Goal: Task Accomplishment & Management: Manage account settings

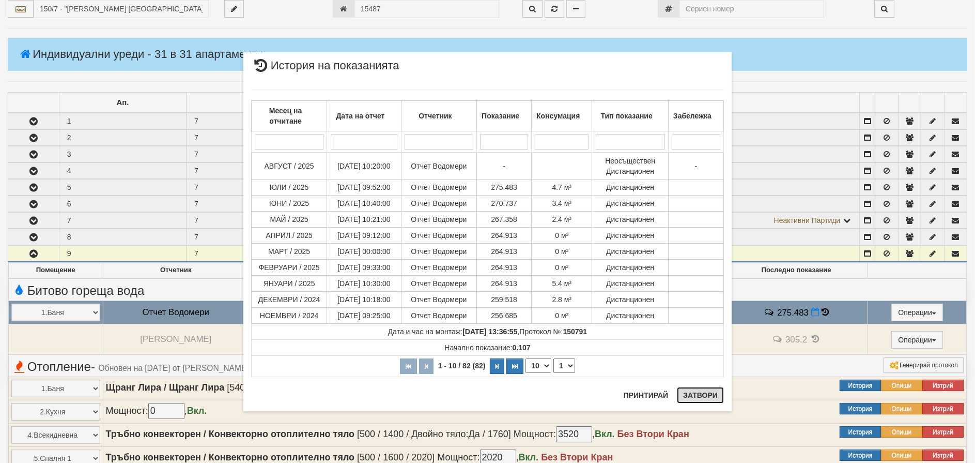
drag, startPoint x: 0, startPoint y: 0, endPoint x: 702, endPoint y: 392, distance: 803.9
click at [702, 392] on button "Затвори" at bounding box center [700, 395] width 47 height 17
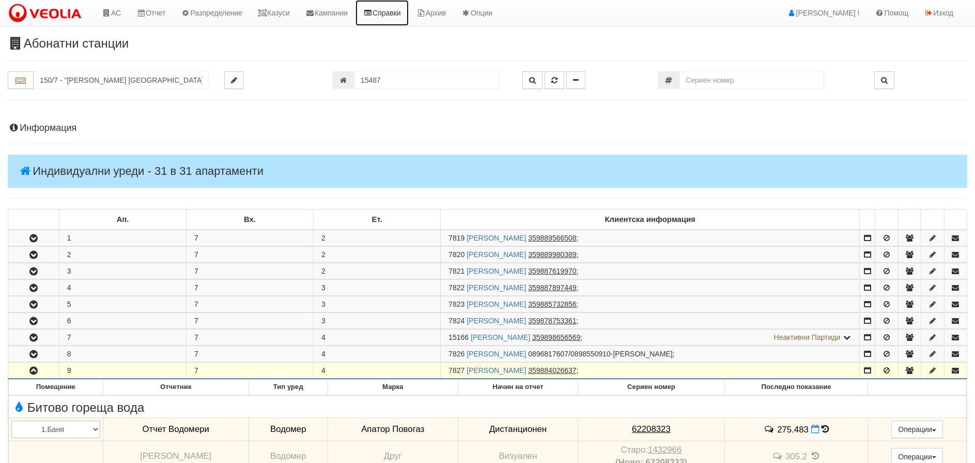
click at [393, 10] on link "Справки" at bounding box center [382, 13] width 53 height 26
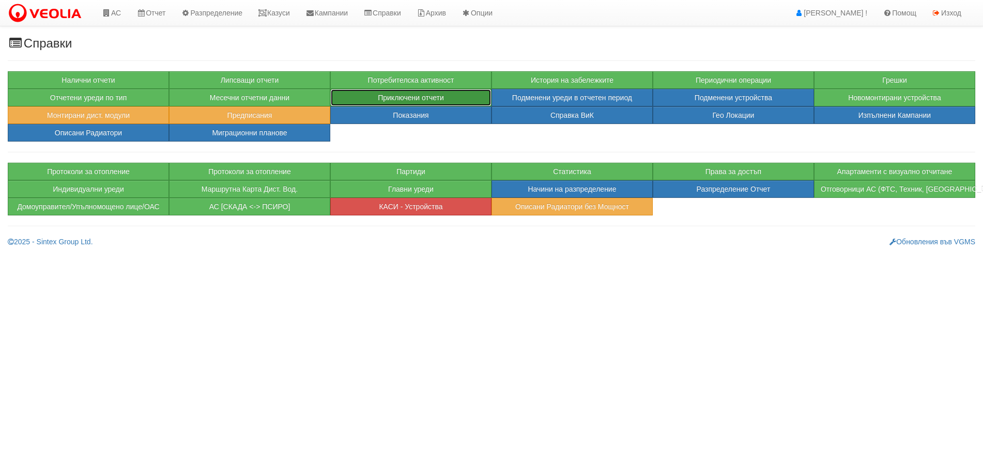
click at [406, 97] on button "Приключени отчети" at bounding box center [410, 98] width 161 height 18
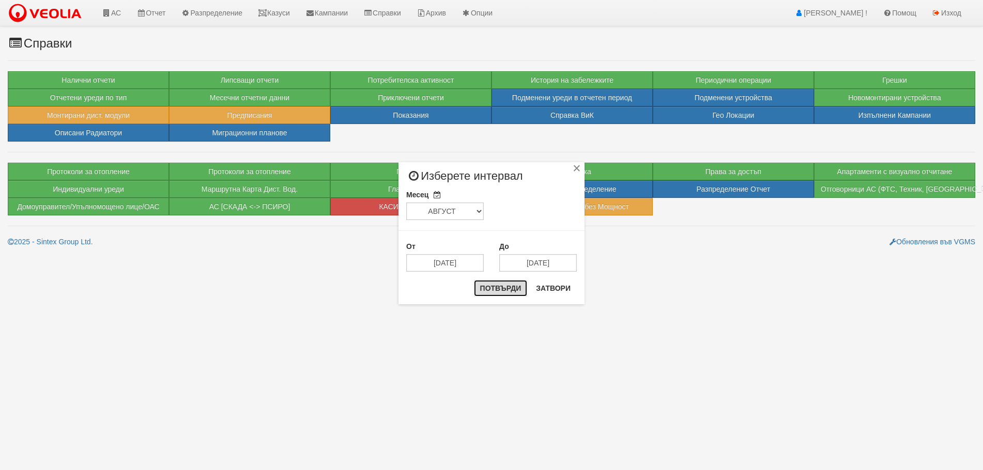
click at [498, 287] on button "Потвърди" at bounding box center [501, 288] width 54 height 17
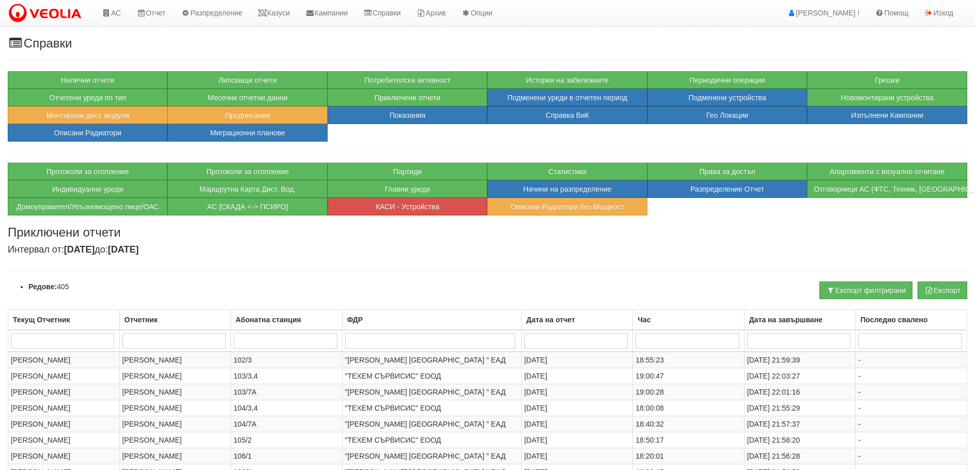
click at [289, 338] on input "search" at bounding box center [285, 341] width 103 height 16
type input "18"
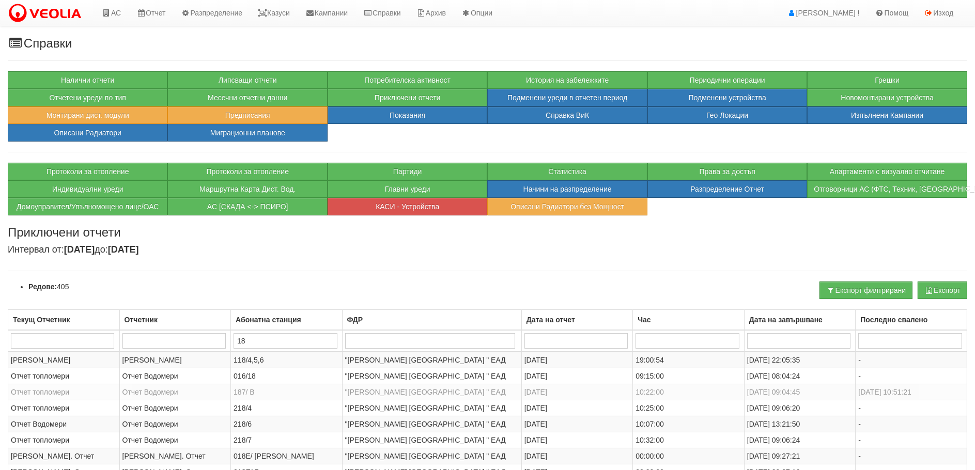
type input "187"
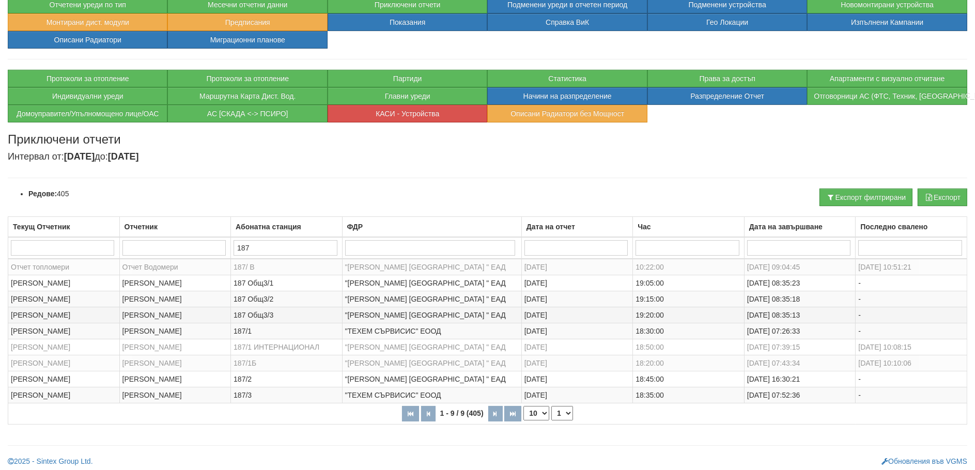
scroll to position [97, 0]
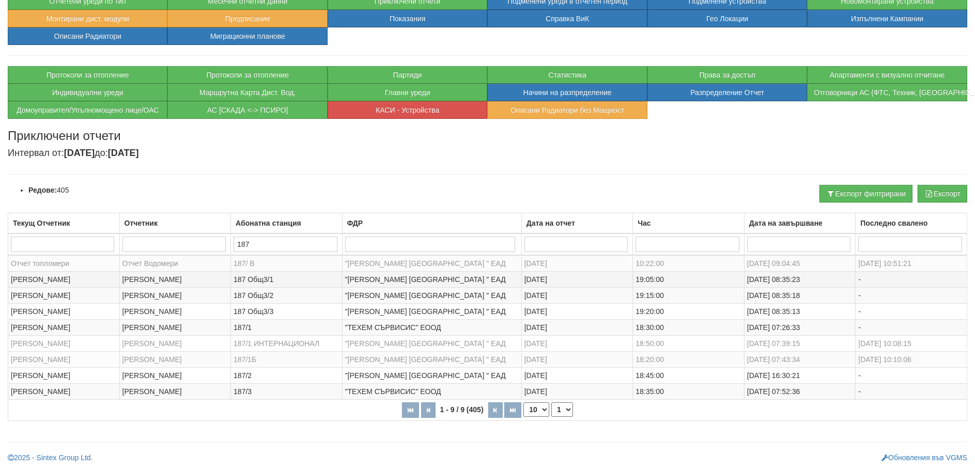
type input "187"
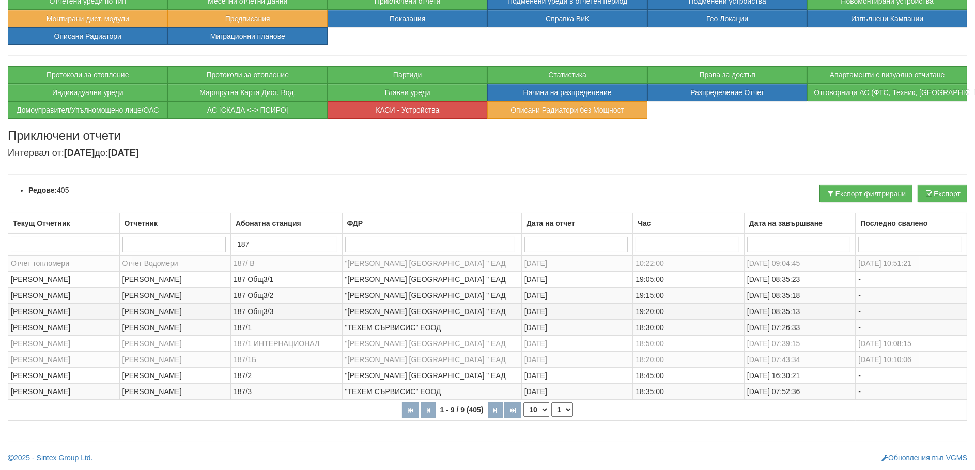
click at [321, 312] on td "187 Общ3/3" at bounding box center [287, 311] width 112 height 16
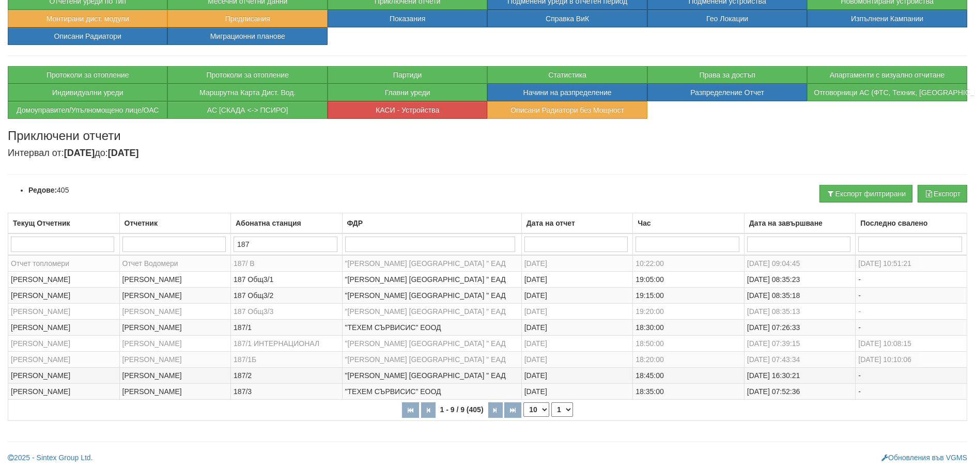
click at [268, 378] on td "187/2" at bounding box center [287, 376] width 112 height 16
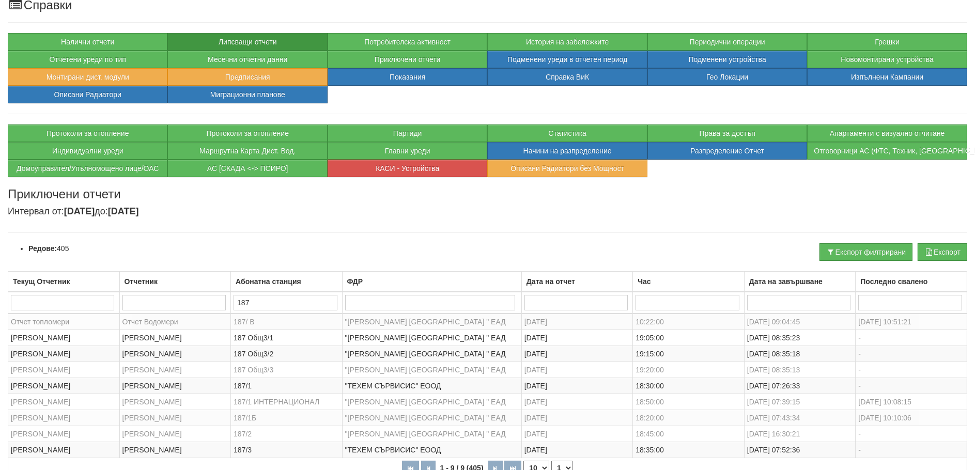
scroll to position [0, 0]
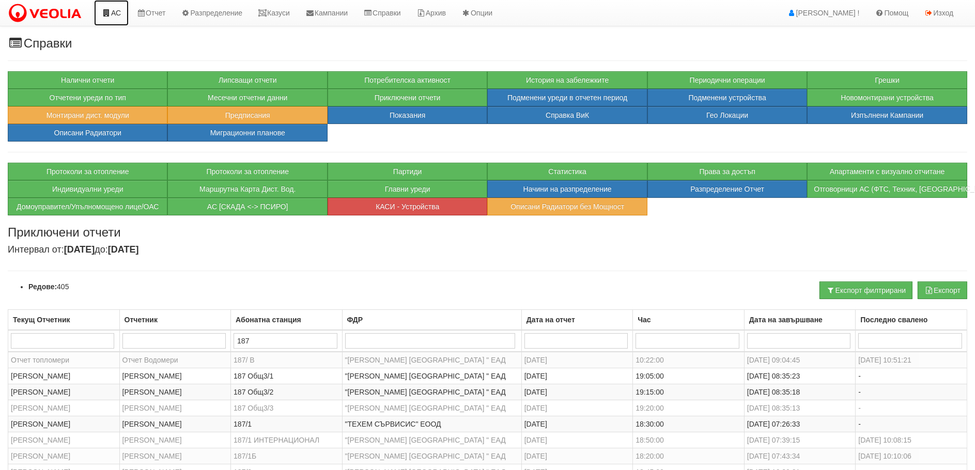
click at [120, 10] on link "АС" at bounding box center [111, 13] width 35 height 26
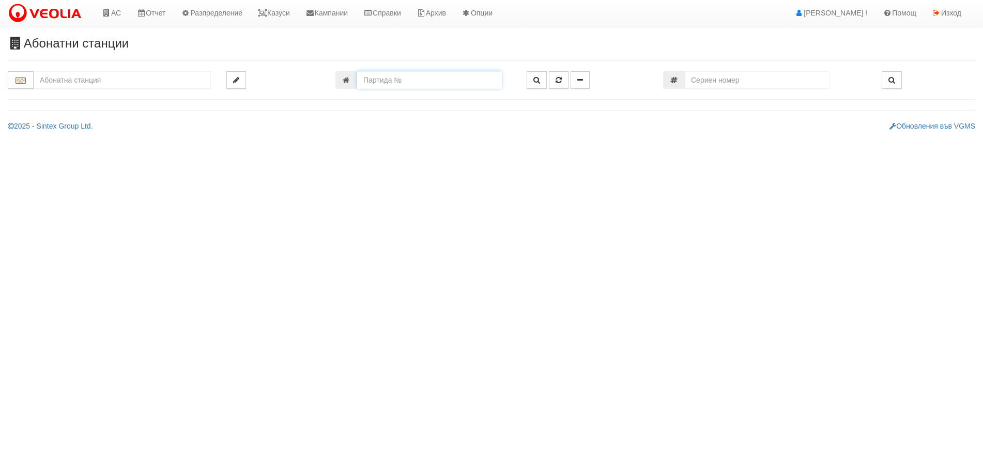
click at [448, 85] on input "number" at bounding box center [429, 80] width 145 height 18
type input "18274"
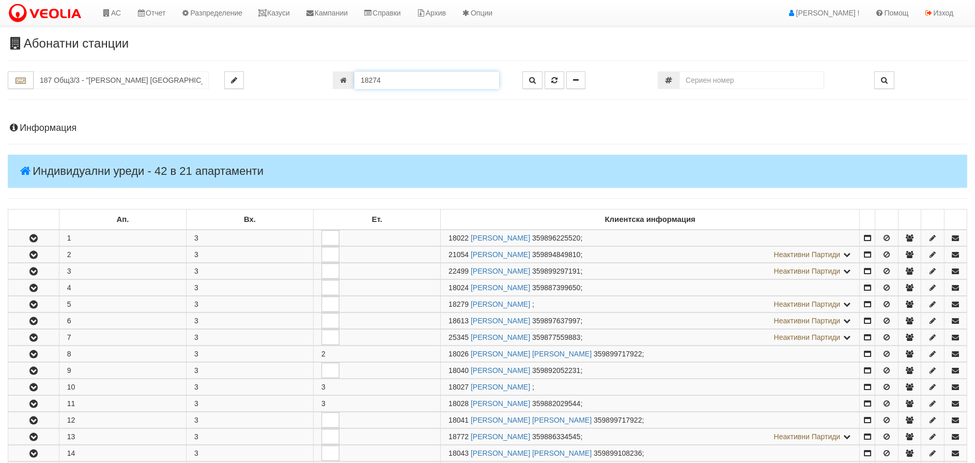
scroll to position [365, 0]
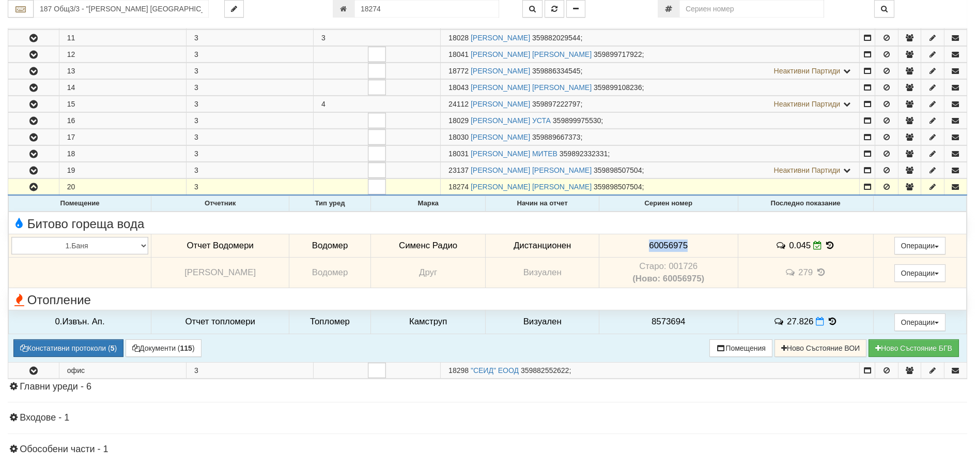
drag, startPoint x: 700, startPoint y: 242, endPoint x: 620, endPoint y: 243, distance: 80.1
click at [620, 243] on td "60056975" at bounding box center [668, 246] width 139 height 24
copy span "60056975"
click at [65, 349] on button "Констативни протоколи ( 5 )" at bounding box center [68, 348] width 110 height 18
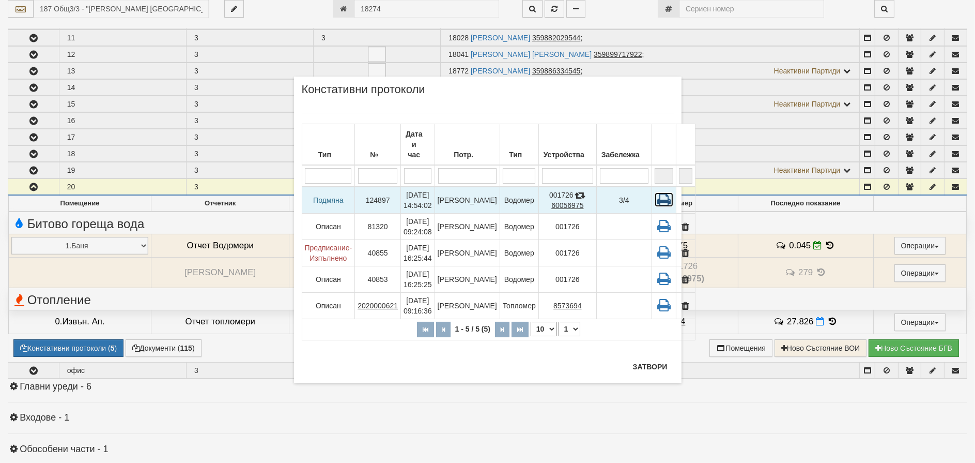
click at [655, 192] on icon at bounding box center [664, 199] width 19 height 14
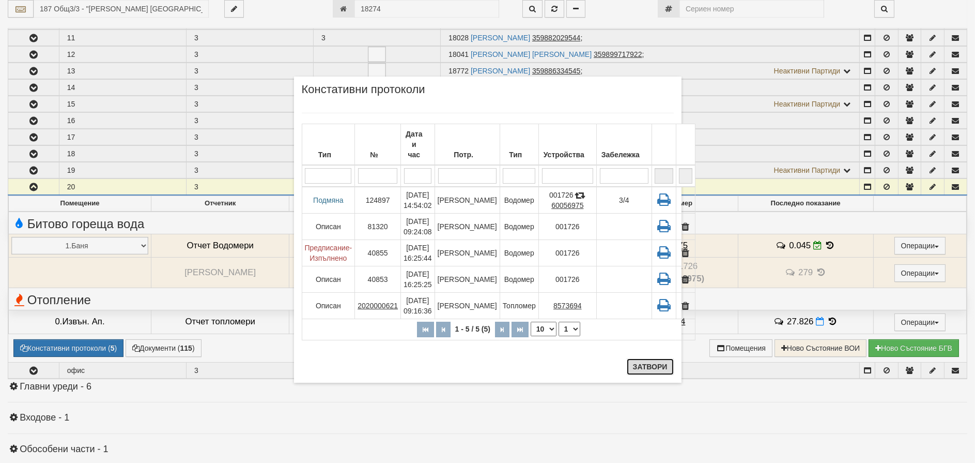
click at [650, 364] on button "Затвори" at bounding box center [650, 366] width 47 height 17
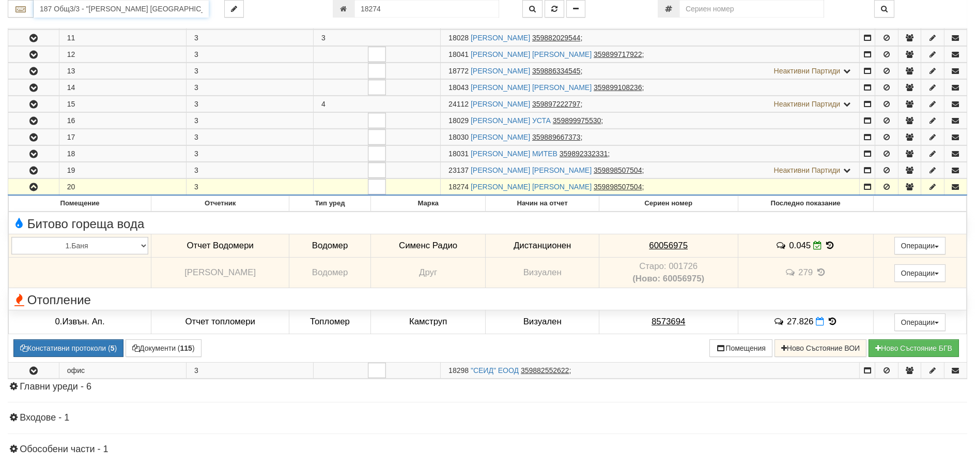
click at [68, 14] on input "187 Общ3/3 - "[PERSON_NAME] [GEOGRAPHIC_DATA] " ЕАД" at bounding box center [121, 9] width 175 height 18
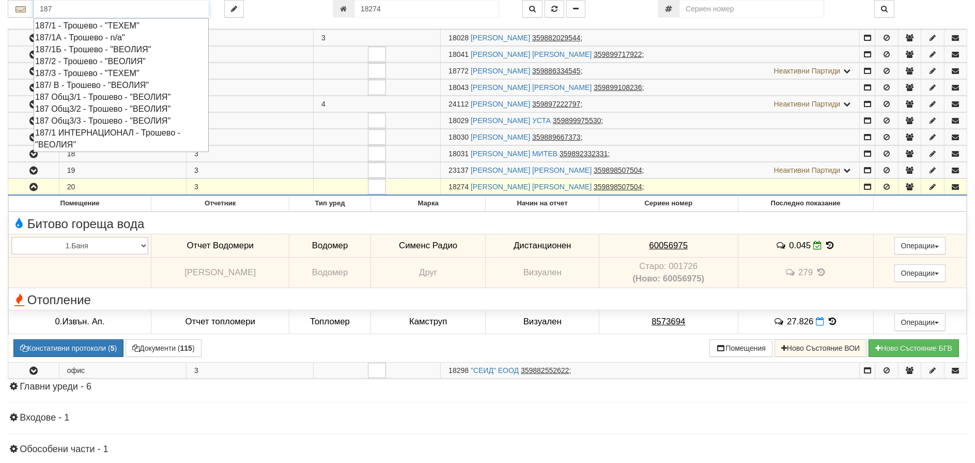
click at [66, 60] on div "187/2 - Трошево - "ВЕОЛИЯ"" at bounding box center [121, 61] width 172 height 12
type input "187/2 - Трошево - "ВЕОЛИЯ""
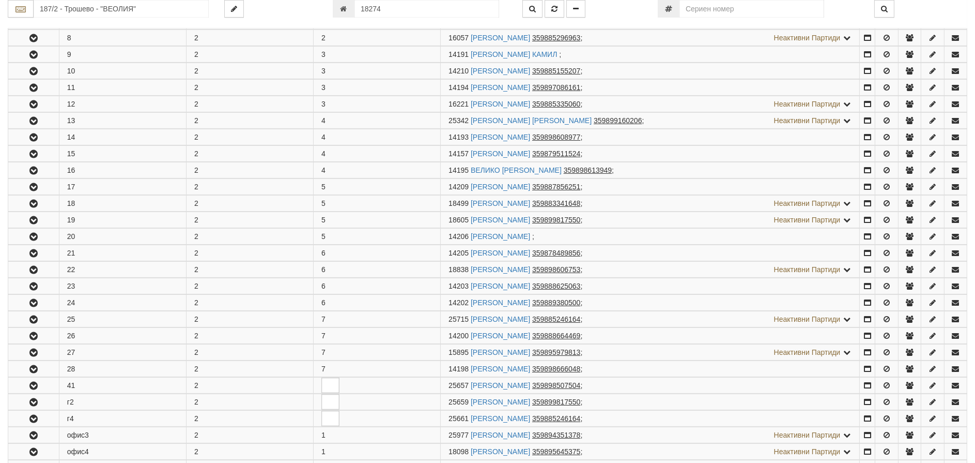
scroll to position [0, 0]
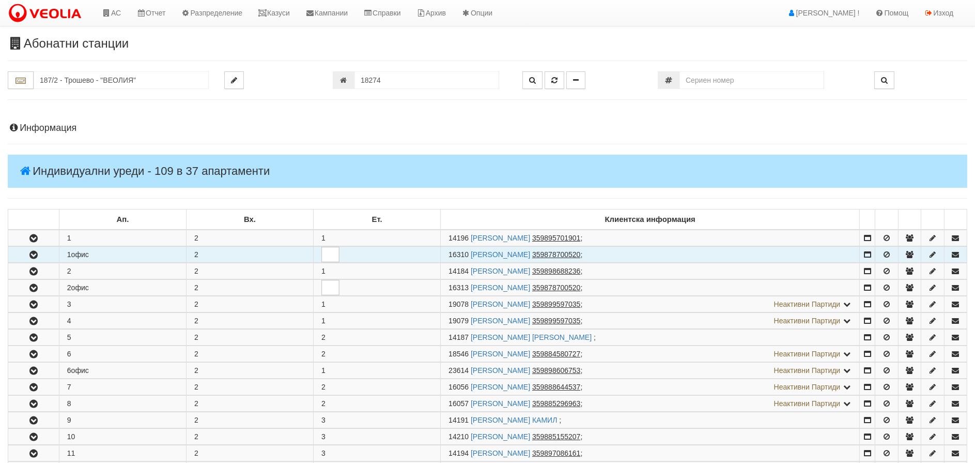
click at [35, 253] on icon "button" at bounding box center [33, 254] width 12 height 7
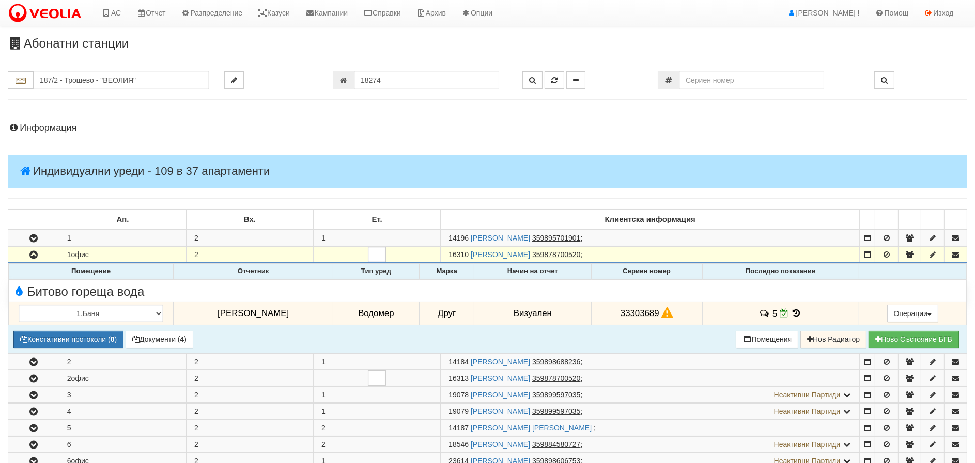
click at [796, 311] on icon at bounding box center [796, 313] width 11 height 9
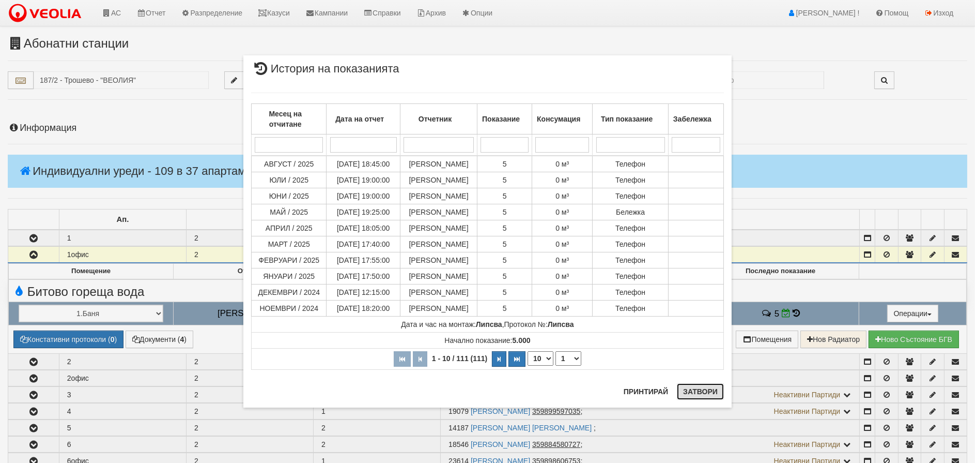
click at [700, 393] on button "Затвори" at bounding box center [700, 391] width 47 height 17
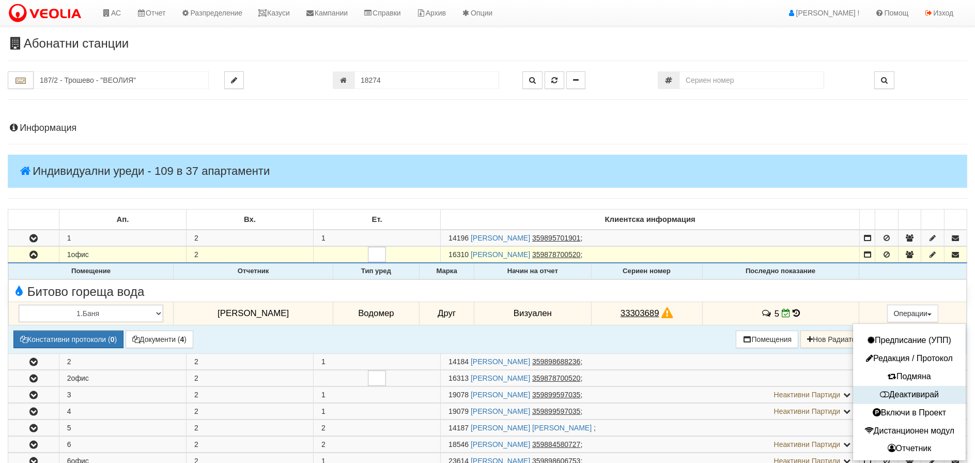
click at [904, 391] on button "Деактивирай" at bounding box center [910, 394] width 108 height 13
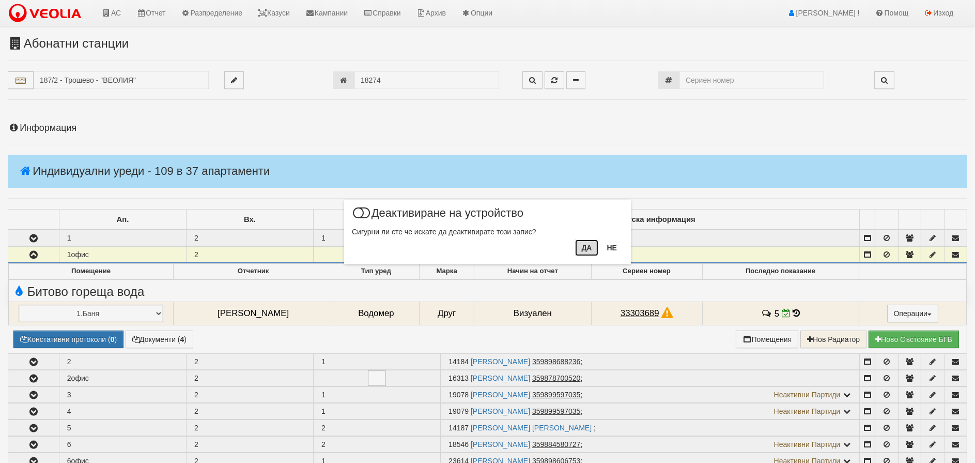
click at [579, 250] on button "Да" at bounding box center [586, 247] width 23 height 17
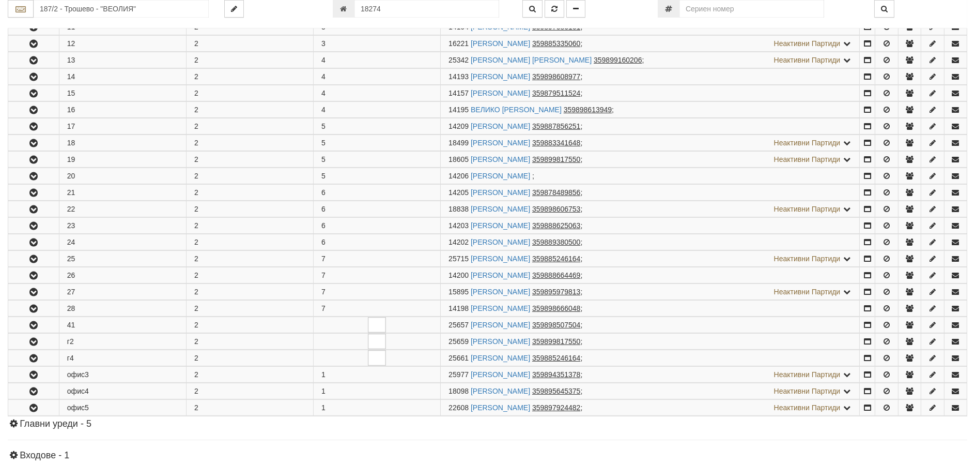
scroll to position [620, 0]
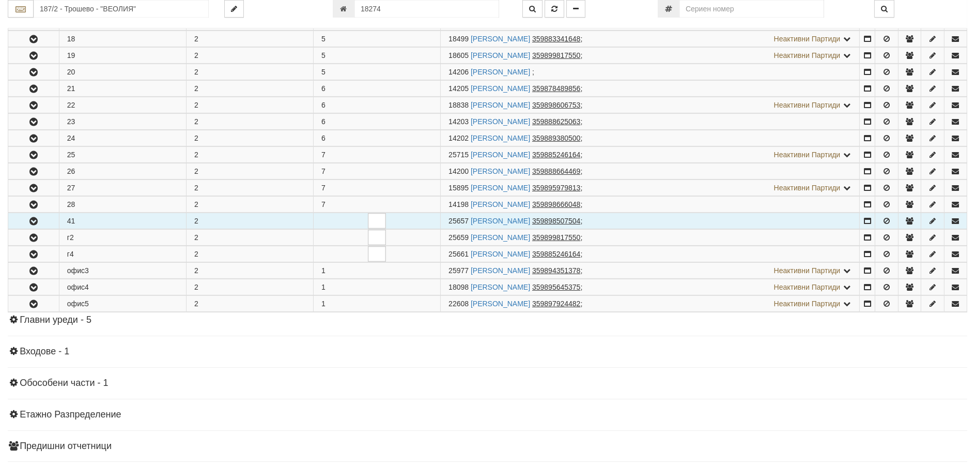
click at [37, 220] on icon "button" at bounding box center [33, 221] width 12 height 7
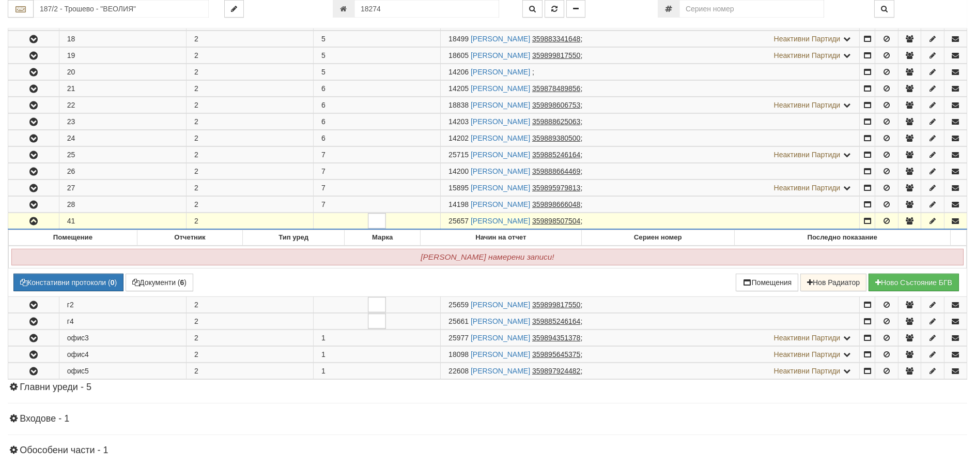
click at [34, 219] on icon "button" at bounding box center [33, 221] width 12 height 7
